Goal: Task Accomplishment & Management: Manage account settings

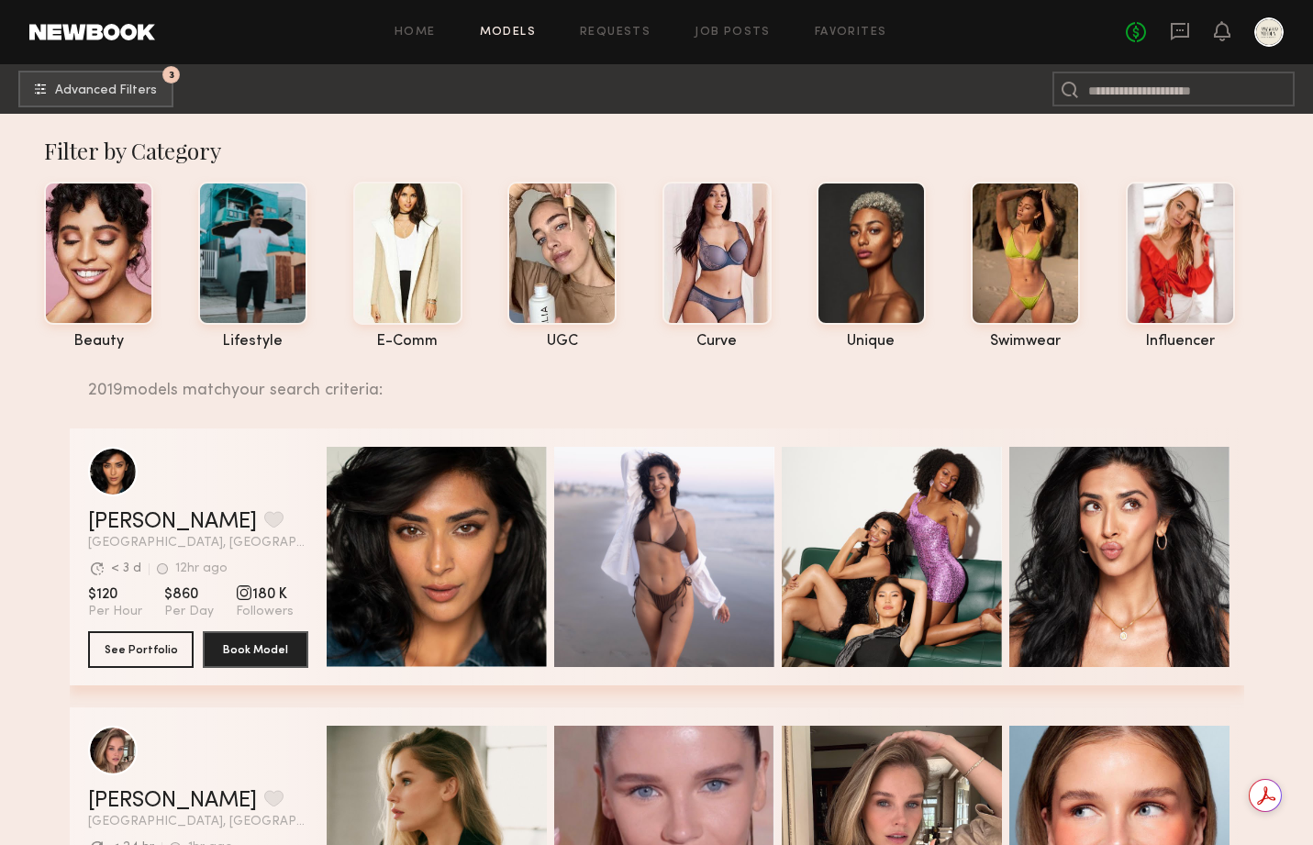
click at [1262, 28] on div at bounding box center [1268, 31] width 29 height 29
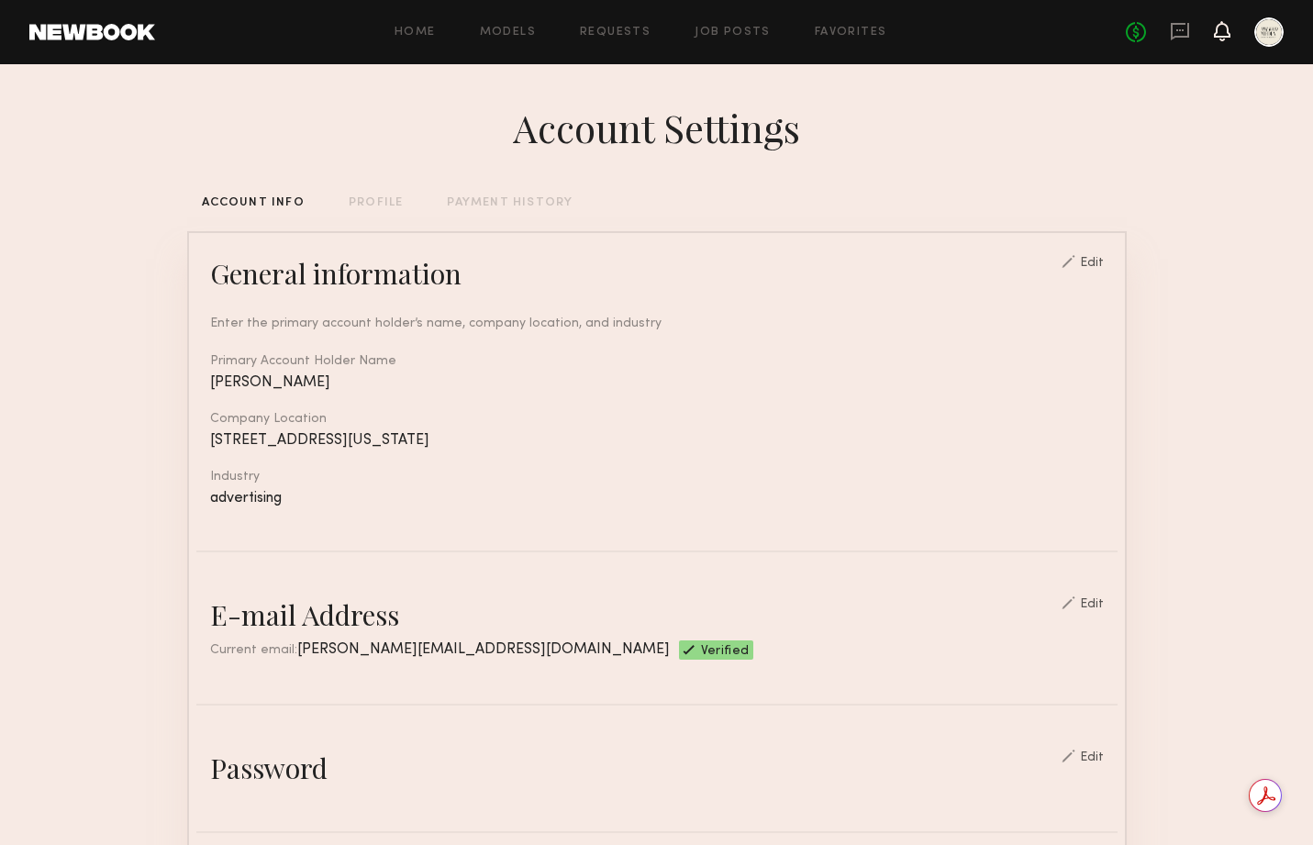
click at [1224, 35] on icon at bounding box center [1222, 30] width 15 height 13
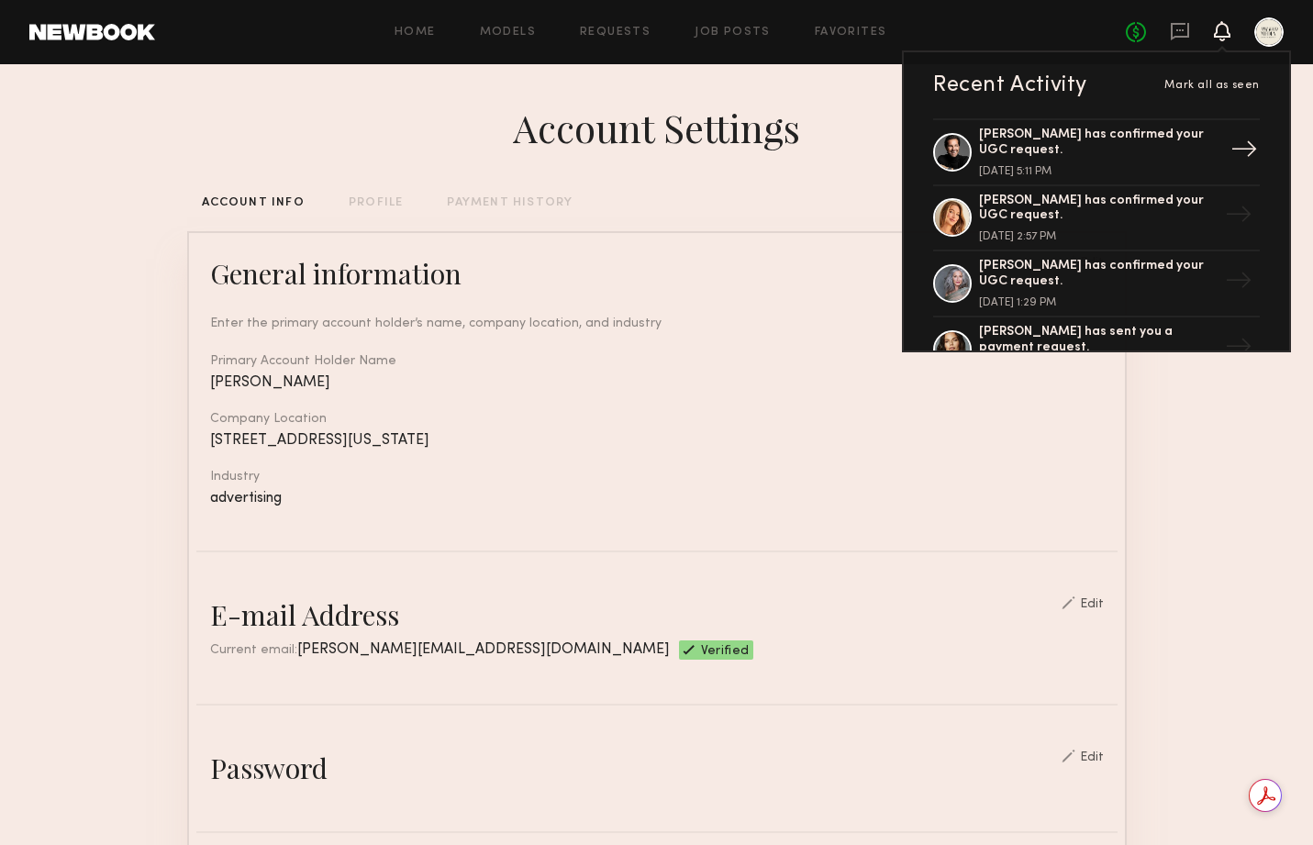
click at [1190, 162] on div "[PERSON_NAME] has confirmed your UGC request. [DATE] 5:11 PM" at bounding box center [1098, 153] width 239 height 50
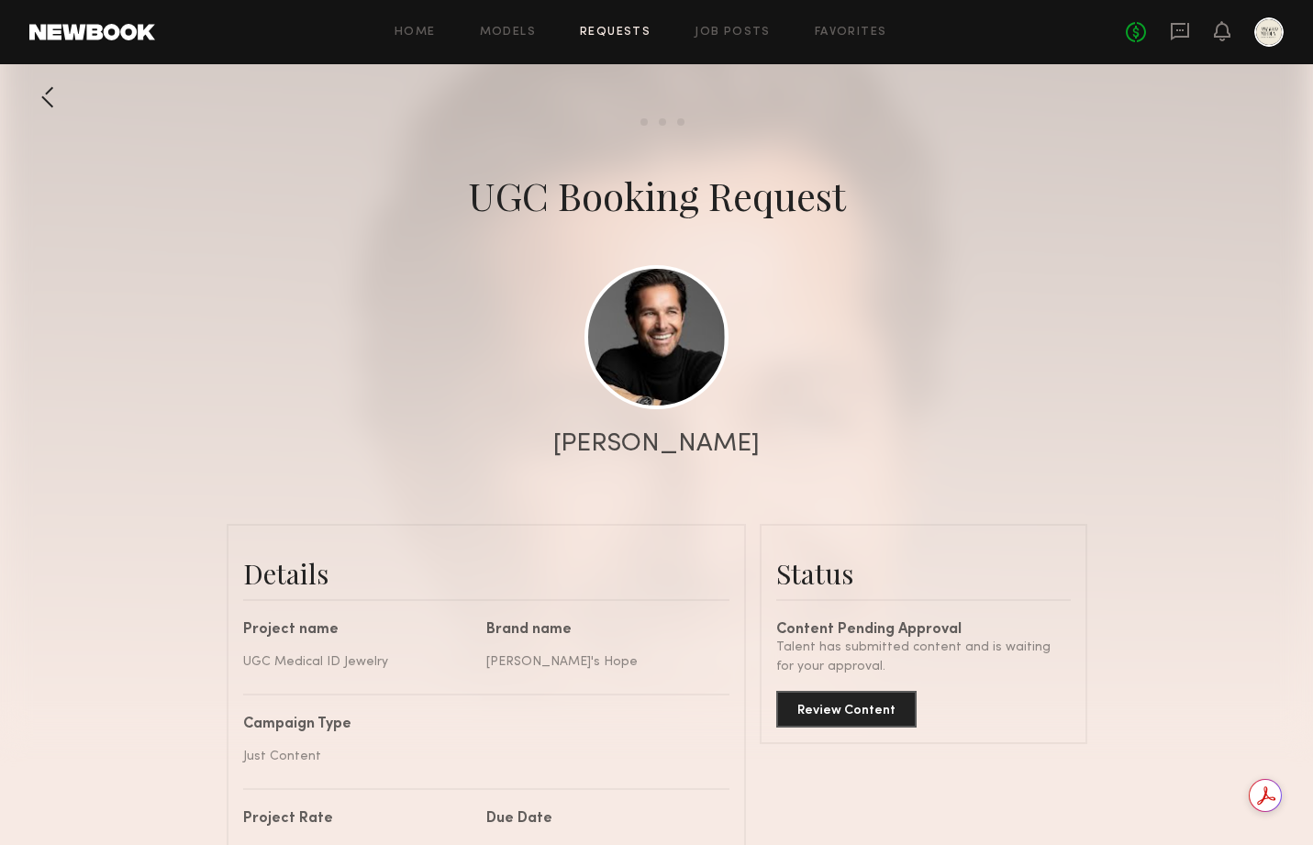
scroll to position [985, 0]
click at [848, 710] on button "Review Content" at bounding box center [846, 708] width 140 height 37
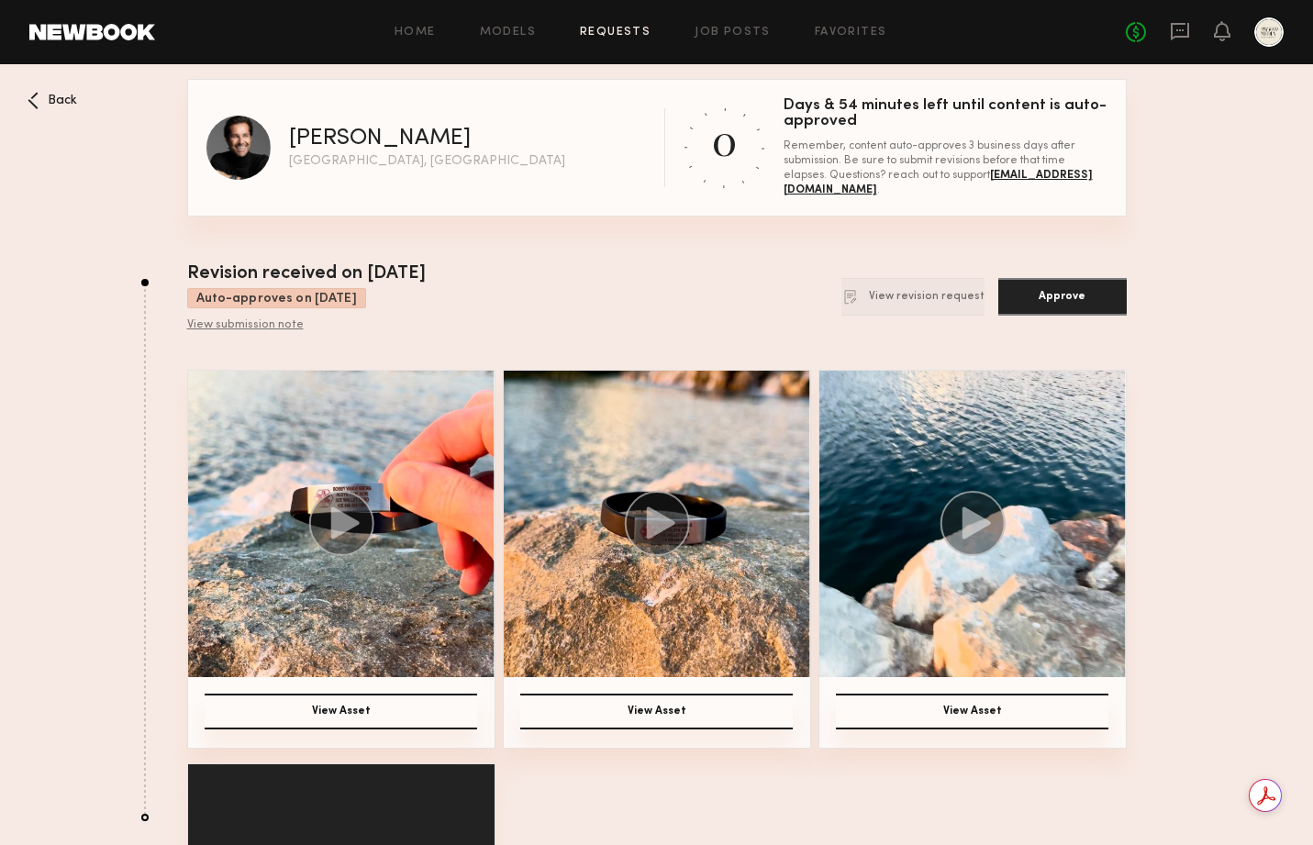
click at [1274, 32] on div at bounding box center [1268, 31] width 29 height 29
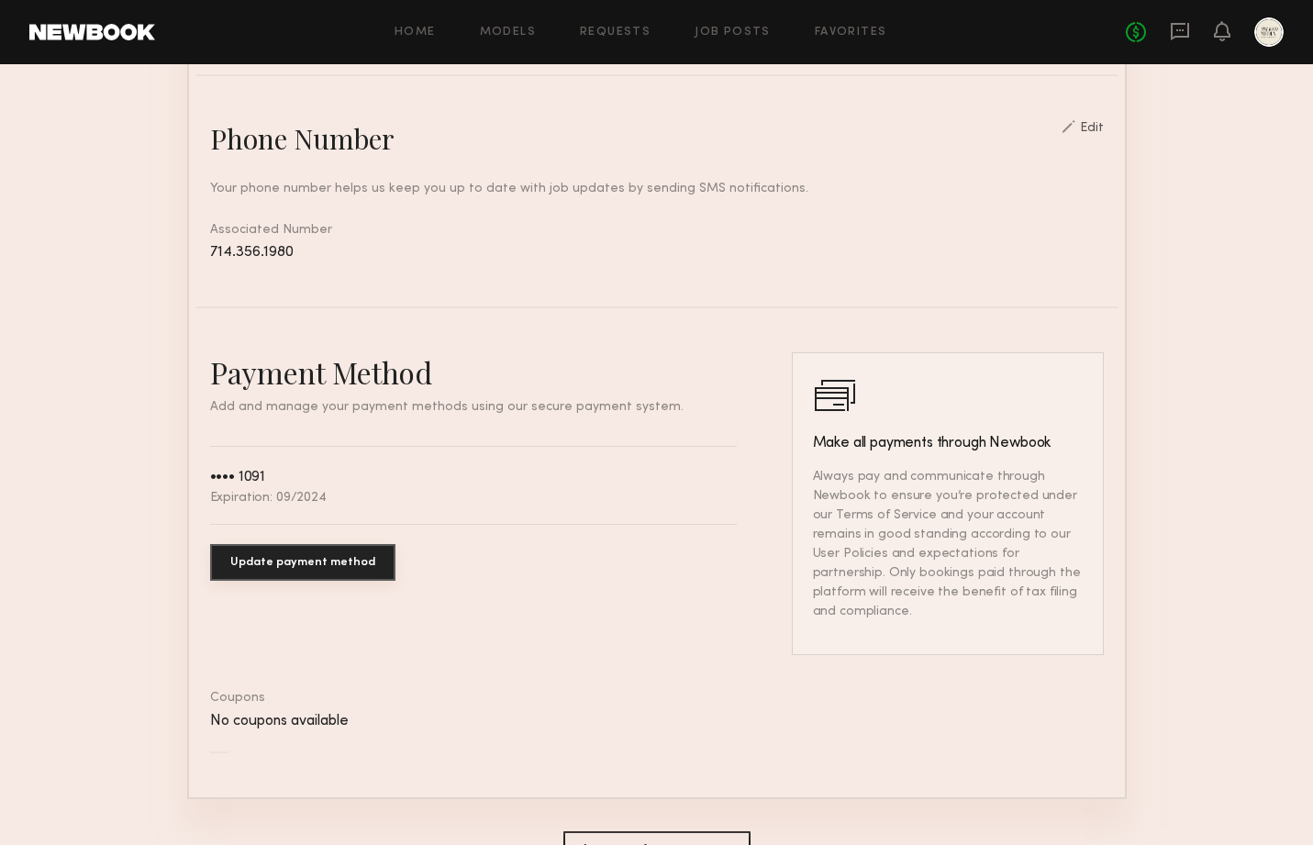
scroll to position [775, 0]
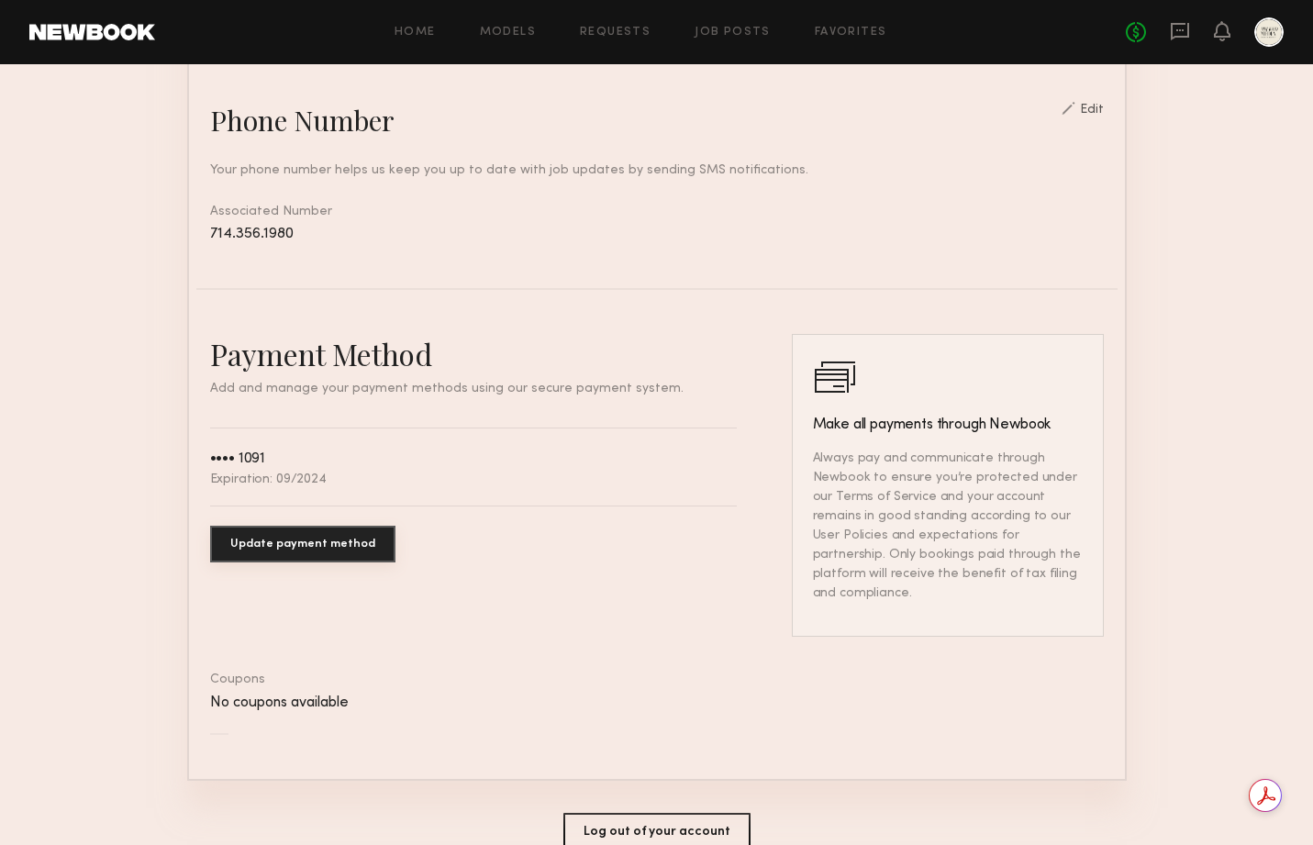
click at [305, 544] on button "Update payment method" at bounding box center [302, 544] width 185 height 37
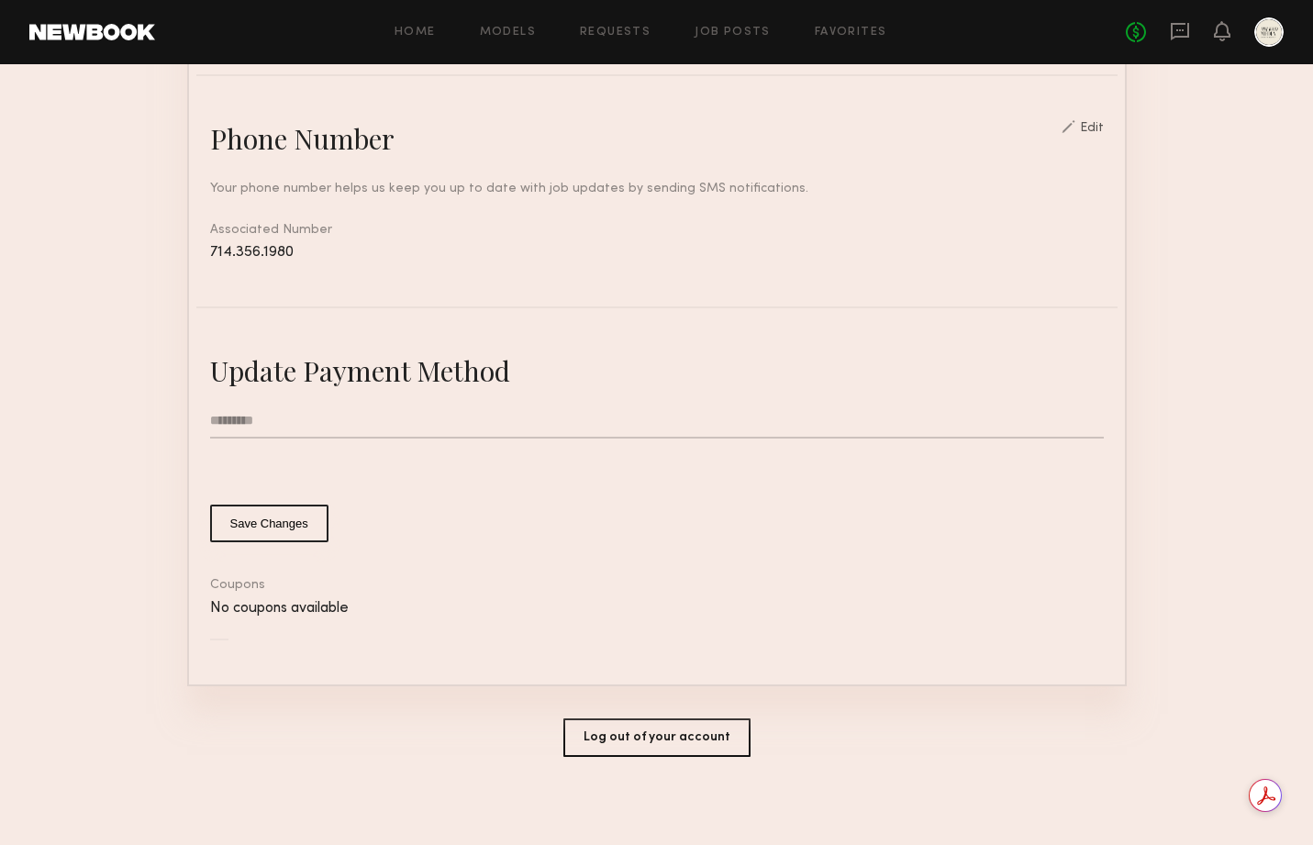
click at [245, 417] on input "text" at bounding box center [657, 421] width 894 height 35
click at [343, 407] on input "text" at bounding box center [657, 421] width 894 height 35
drag, startPoint x: 1035, startPoint y: 484, endPoint x: 881, endPoint y: 511, distance: 156.4
click at [1035, 484] on form "Save Changes" at bounding box center [657, 473] width 894 height 139
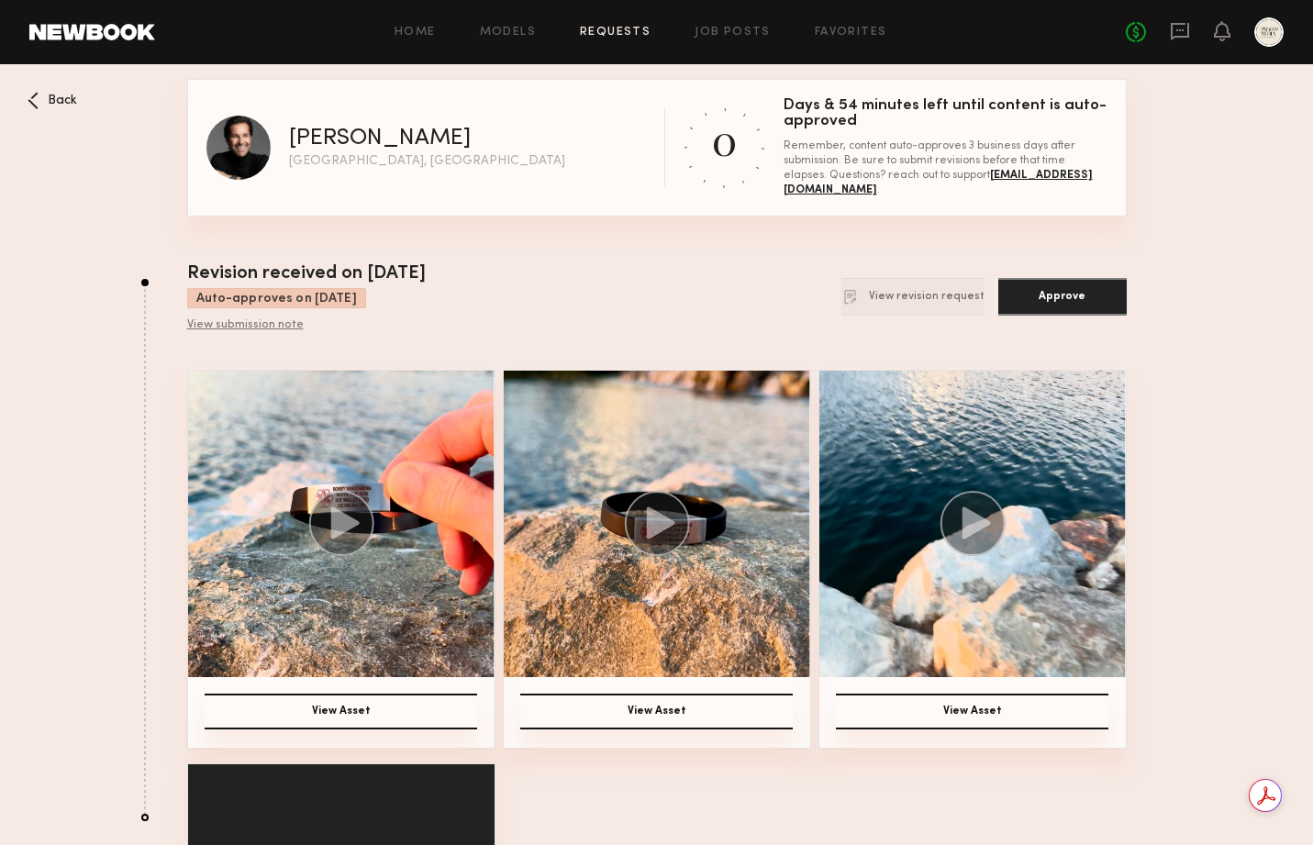
click at [1277, 32] on div at bounding box center [1268, 31] width 29 height 29
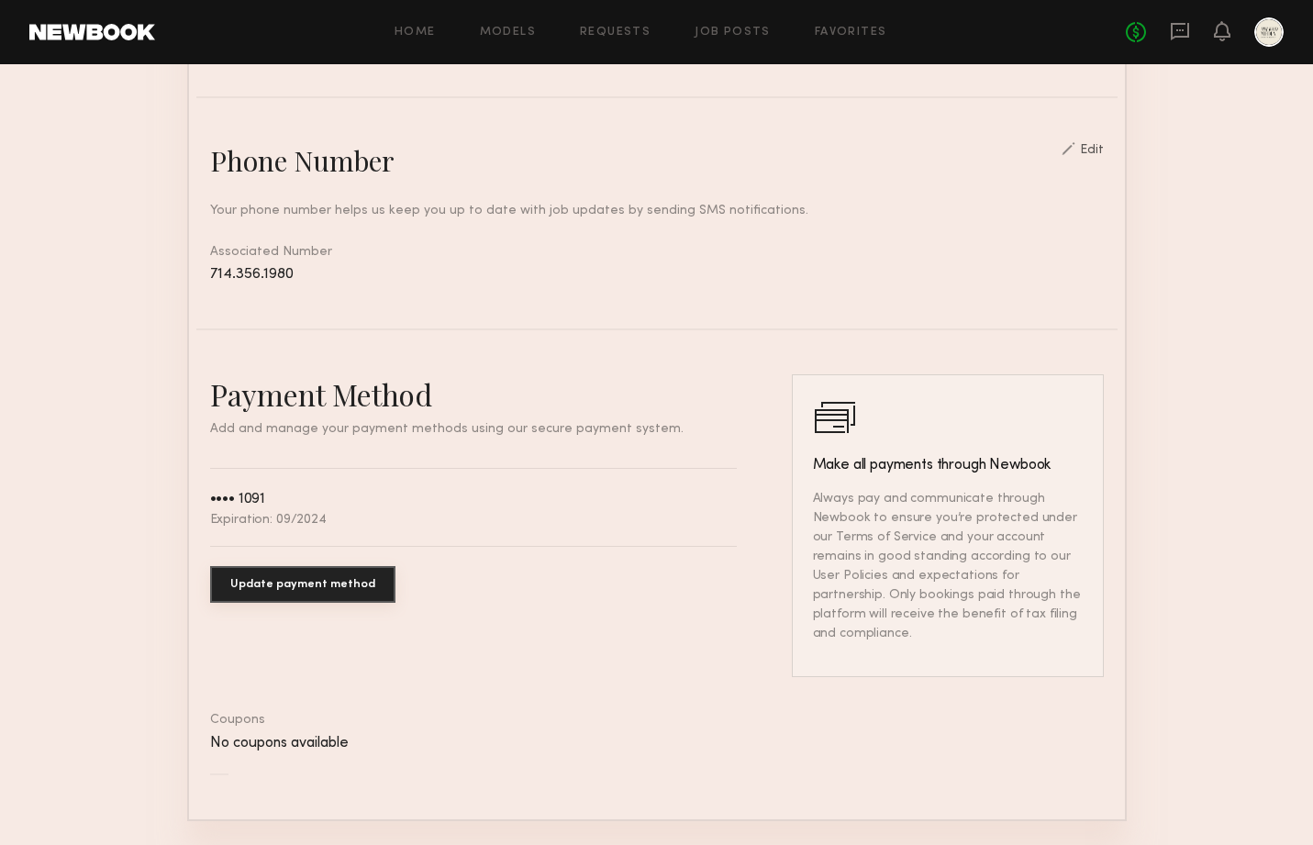
scroll to position [851, 0]
